Goal: Information Seeking & Learning: Learn about a topic

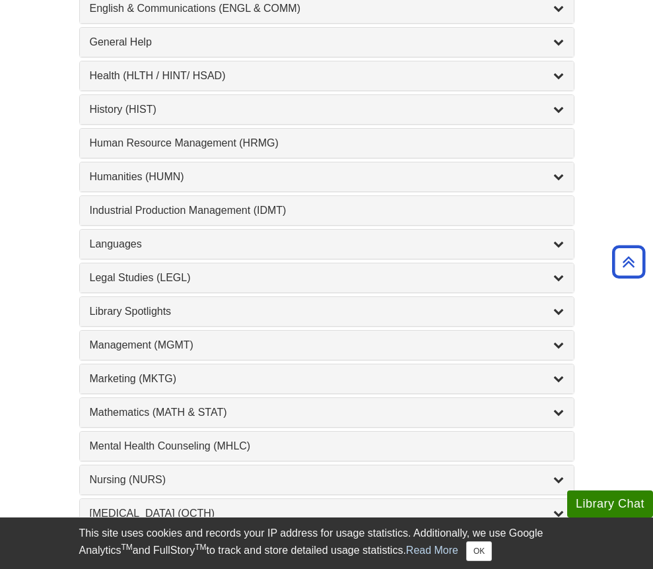
scroll to position [969, 0]
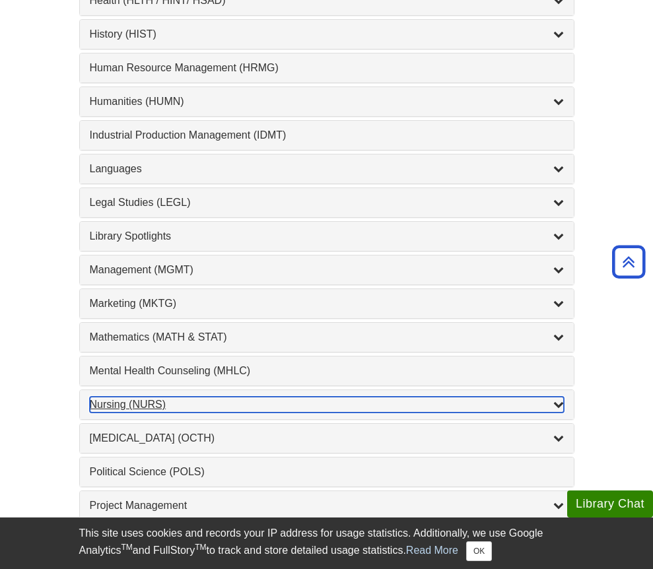
click at [141, 406] on div "Nursing (NURS) , 14 guides" at bounding box center [327, 405] width 474 height 16
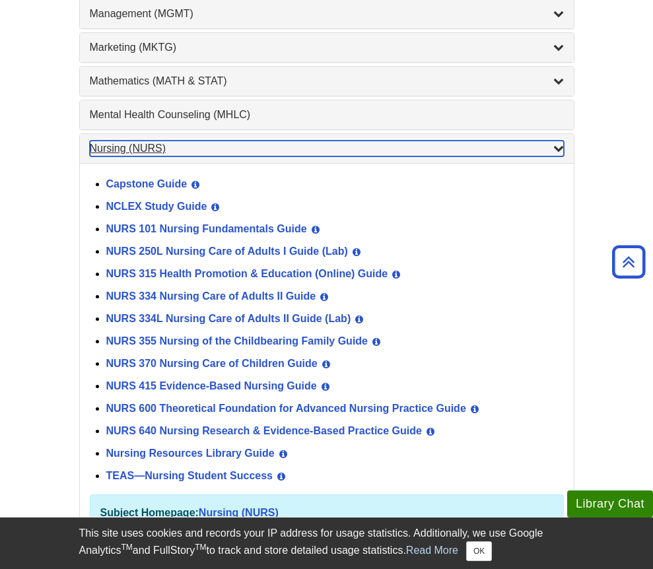
scroll to position [1261, 0]
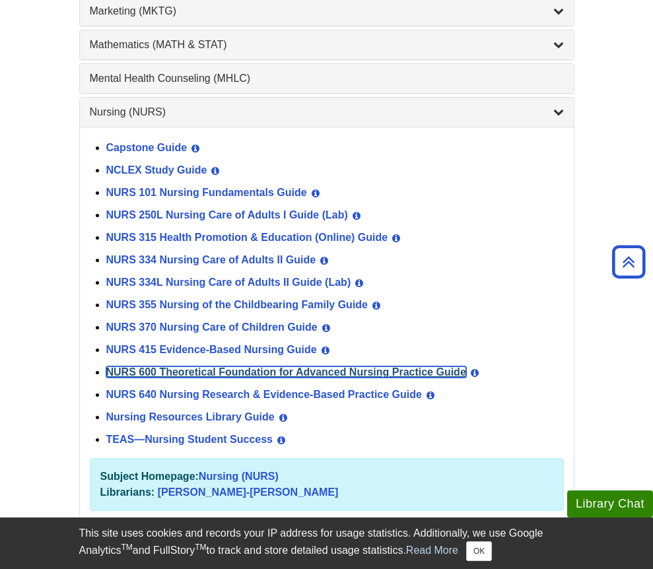
click at [161, 372] on link "NURS 600 Theoretical Foundation for Advanced Nursing Practice Guide" at bounding box center [286, 371] width 360 height 11
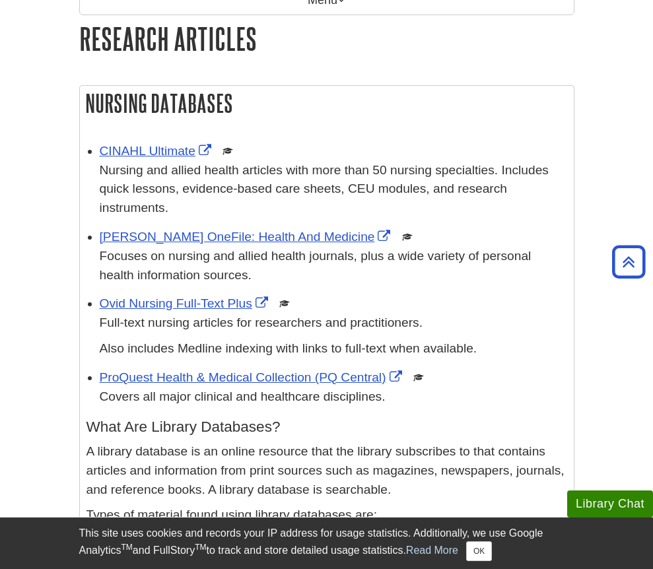
scroll to position [120, 0]
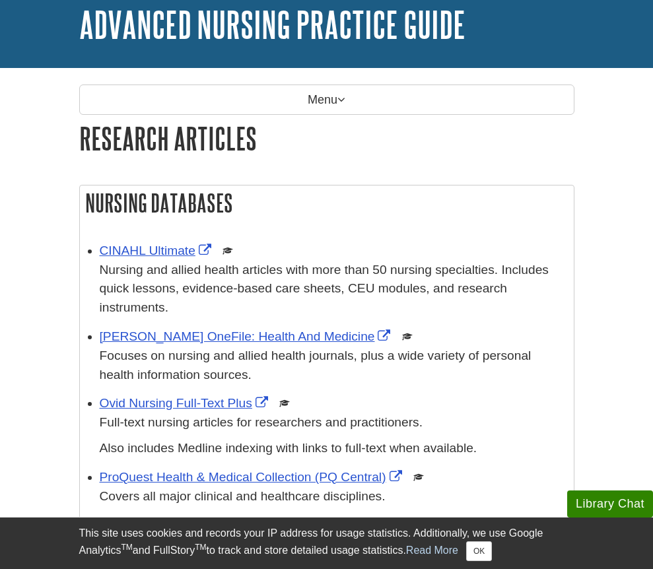
click at [162, 261] on p "Nursing and allied health articles with more than 50 nursing specialties. Inclu…" at bounding box center [333, 289] width 467 height 57
click at [171, 257] on link "CINAHL Ultimate" at bounding box center [157, 251] width 115 height 14
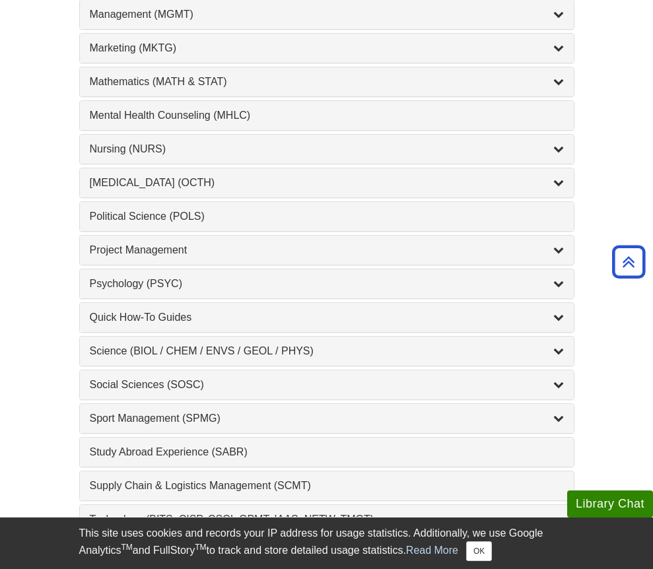
scroll to position [1218, 0]
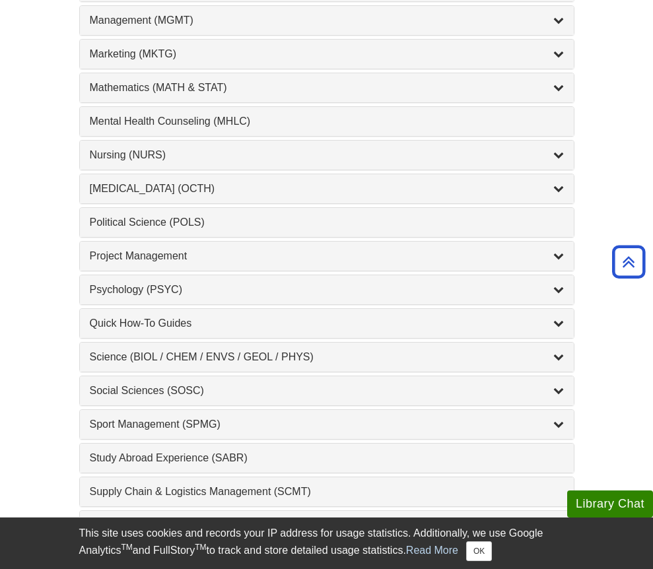
click at [146, 164] on div "Nursing (NURS) , 14 guides" at bounding box center [327, 155] width 494 height 29
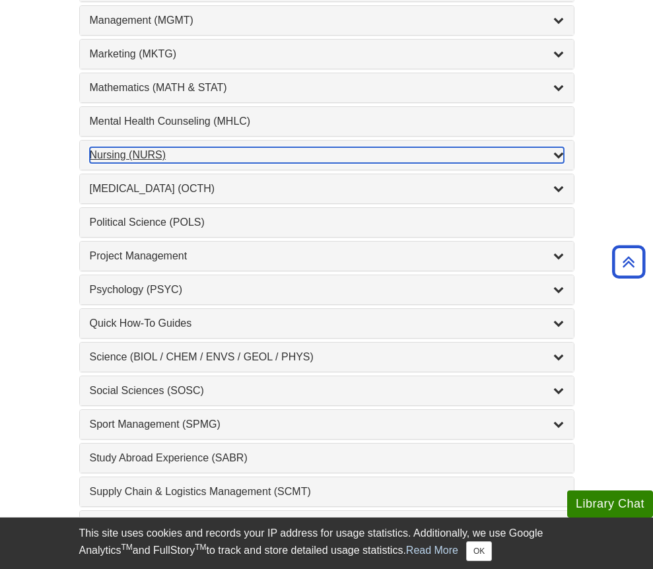
click at [139, 155] on div "Nursing (NURS) , 14 guides" at bounding box center [327, 155] width 474 height 16
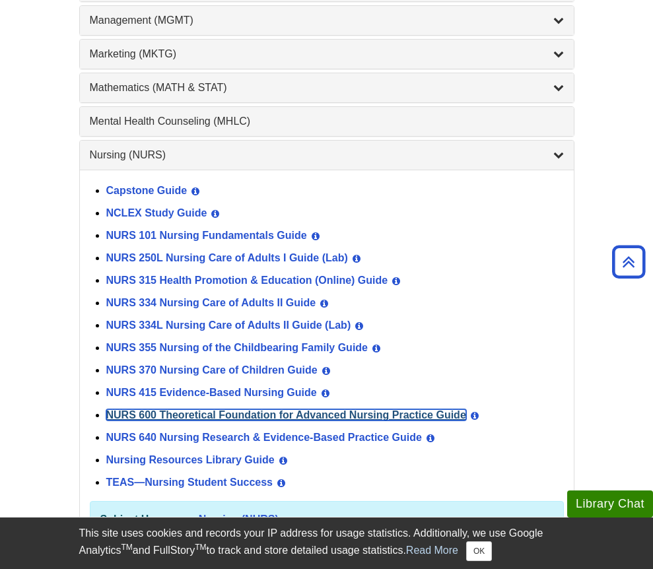
click at [165, 415] on link "NURS 600 Theoretical Foundation for Advanced Nursing Practice Guide" at bounding box center [286, 414] width 360 height 11
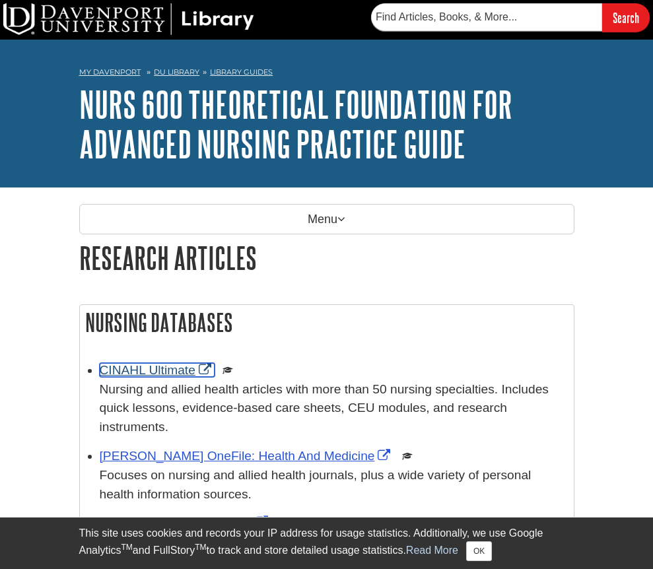
click at [149, 369] on link "CINAHL Ultimate" at bounding box center [157, 370] width 115 height 14
